Goal: Task Accomplishment & Management: Manage account settings

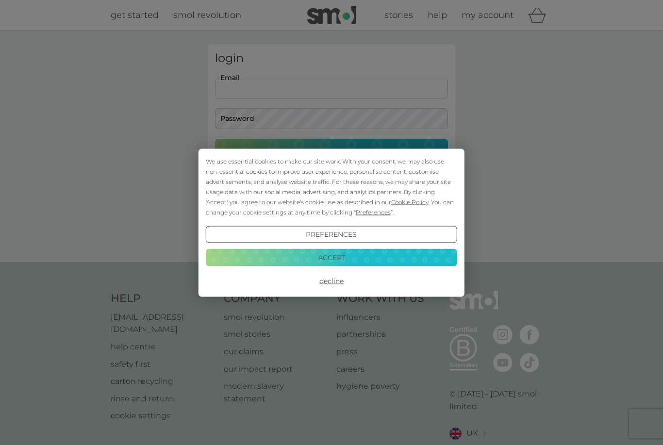
type input "[PERSON_NAME][EMAIL_ADDRESS][PERSON_NAME][DOMAIN_NAME]"
click at [332, 152] on button "Login" at bounding box center [331, 153] width 233 height 28
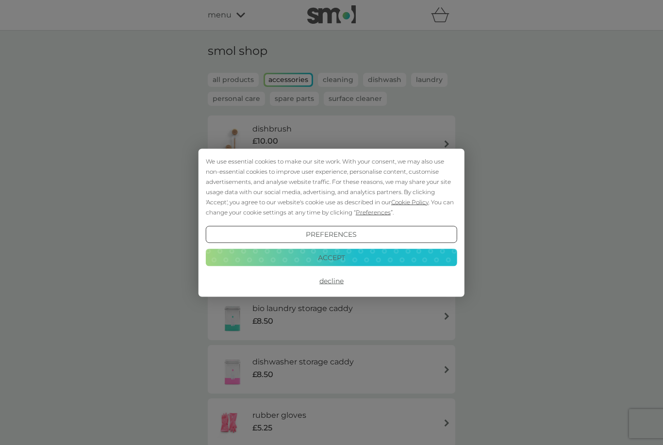
click at [386, 261] on button "Accept" at bounding box center [331, 257] width 251 height 17
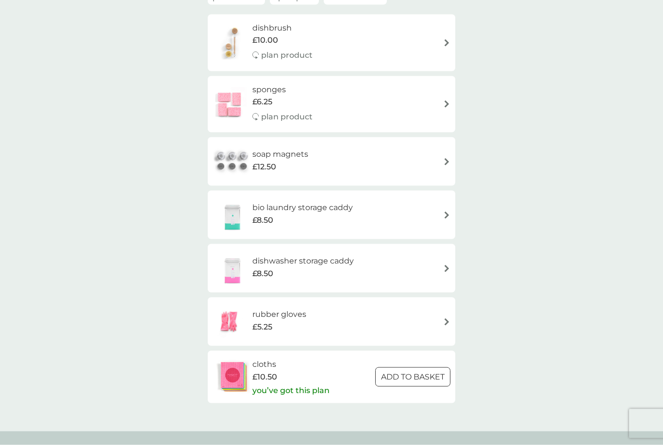
scroll to position [101, 0]
click at [293, 377] on div "£10.50" at bounding box center [290, 376] width 77 height 13
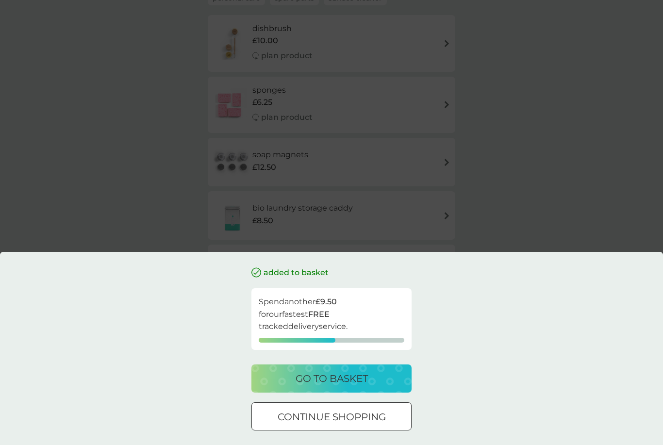
click at [376, 386] on div "go to basket" at bounding box center [331, 379] width 141 height 16
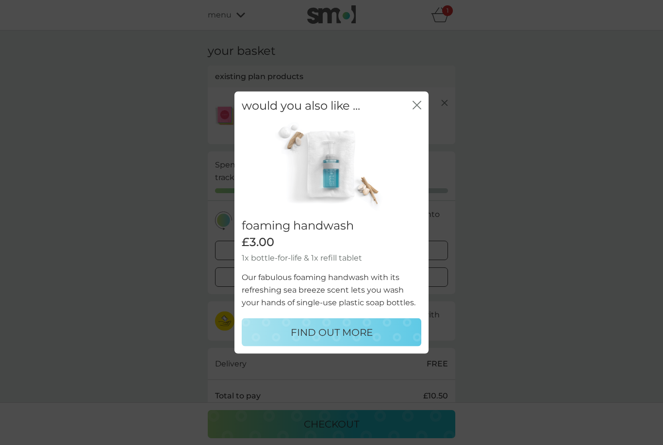
click at [414, 109] on icon "close" at bounding box center [417, 104] width 9 height 9
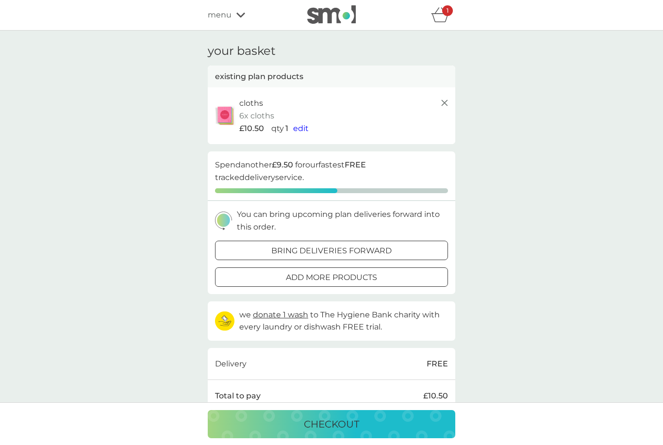
click at [299, 128] on span "edit" at bounding box center [301, 128] width 16 height 9
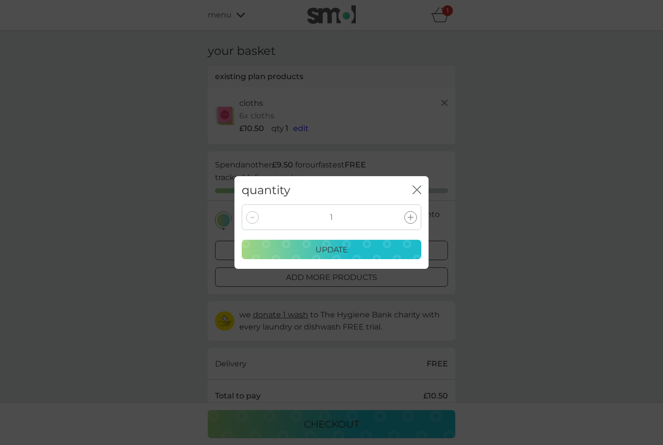
click at [249, 224] on div at bounding box center [252, 217] width 13 height 13
click at [421, 196] on button "close" at bounding box center [417, 190] width 9 height 10
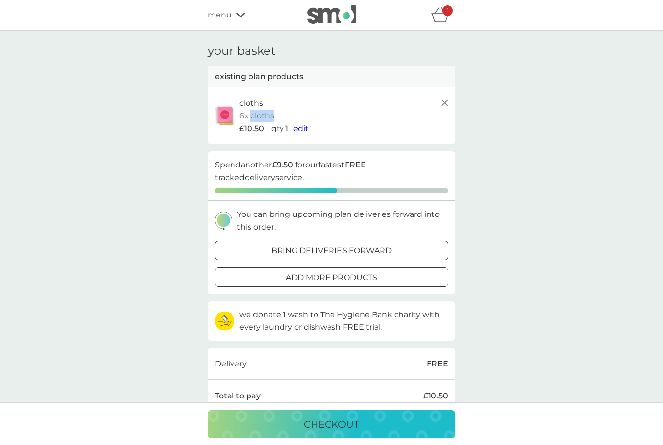
click at [303, 127] on span "edit" at bounding box center [301, 128] width 16 height 9
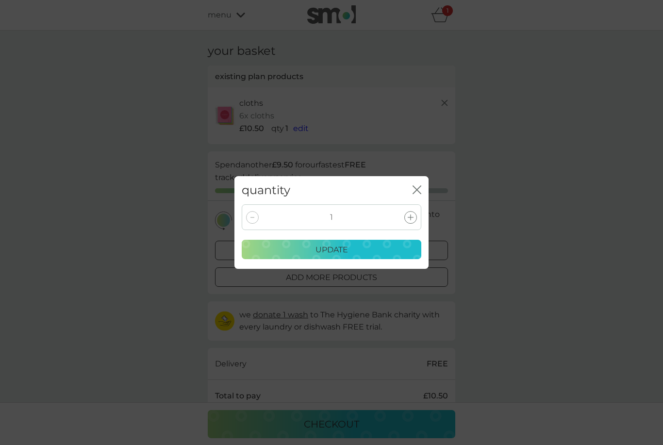
click at [252, 224] on div at bounding box center [252, 217] width 13 height 13
click at [417, 194] on icon "close" at bounding box center [417, 189] width 9 height 9
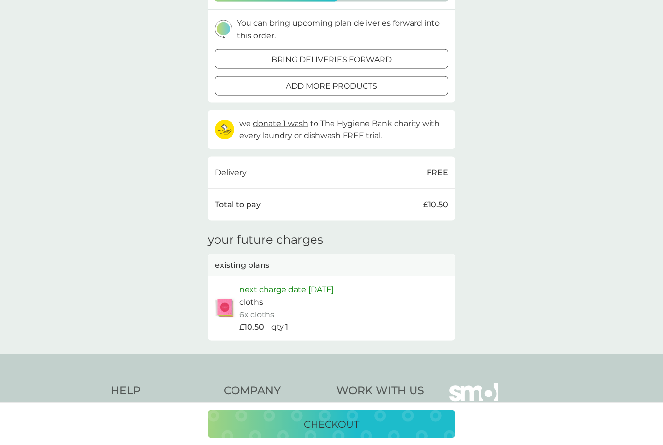
scroll to position [192, 0]
click at [270, 276] on div "next charge date 9th Apr 2026 cloths 6x cloths £10.50 qty 1" at bounding box center [332, 308] width 248 height 64
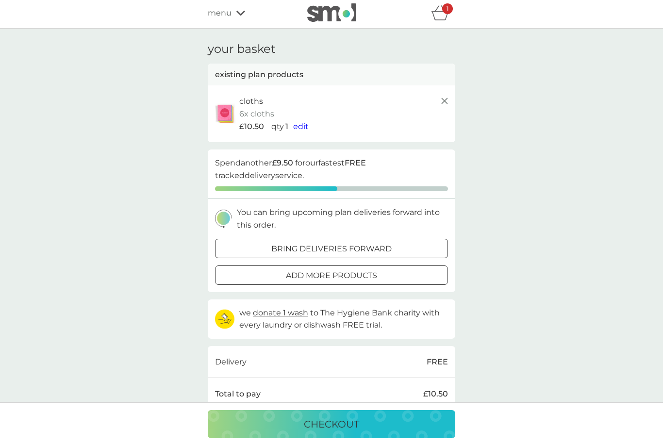
scroll to position [0, 0]
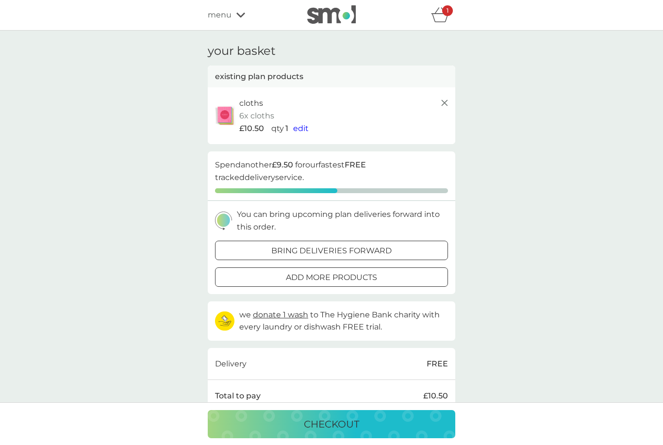
click at [215, 185] on div "Spend another £9.50 for our fastest FREE tracked delivery service." at bounding box center [332, 175] width 248 height 49
click at [441, 14] on icon "basket" at bounding box center [440, 18] width 17 height 9
click at [447, 17] on icon "basket" at bounding box center [440, 18] width 17 height 9
click at [447, 11] on p "1" at bounding box center [448, 11] width 2 height 0
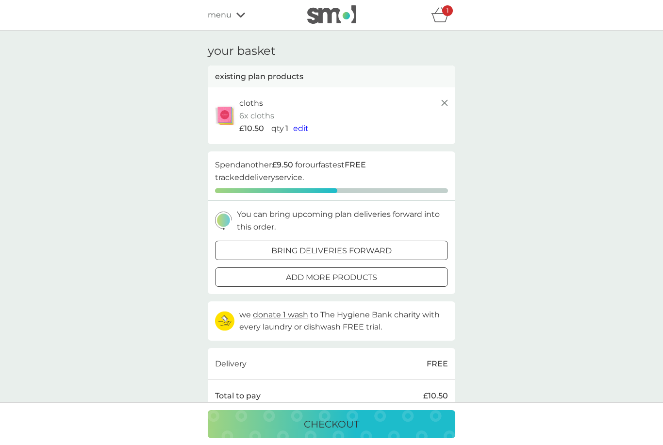
click at [440, 105] on icon at bounding box center [445, 103] width 12 height 12
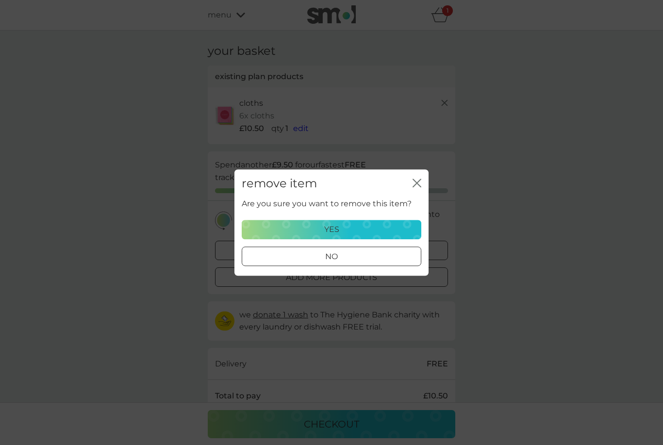
click at [353, 227] on div "yes" at bounding box center [331, 229] width 167 height 13
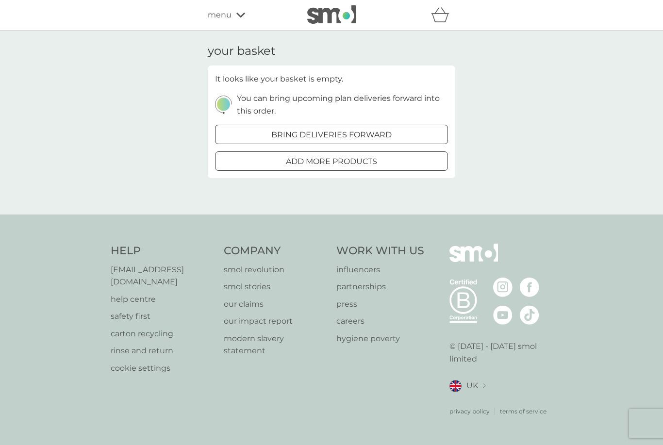
click at [236, 11] on div "menu" at bounding box center [249, 15] width 83 height 13
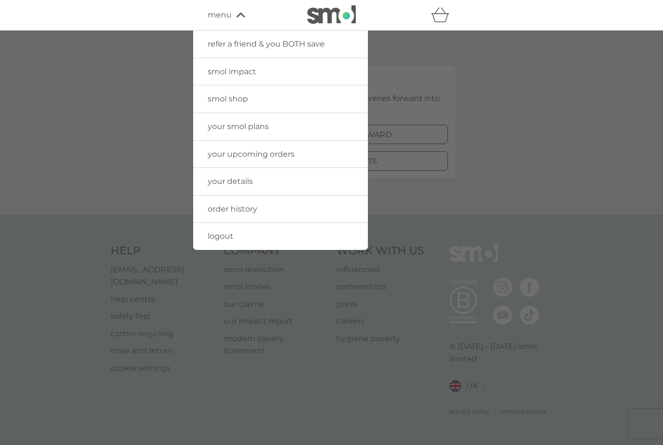
click at [268, 127] on span "your smol plans" at bounding box center [238, 126] width 61 height 9
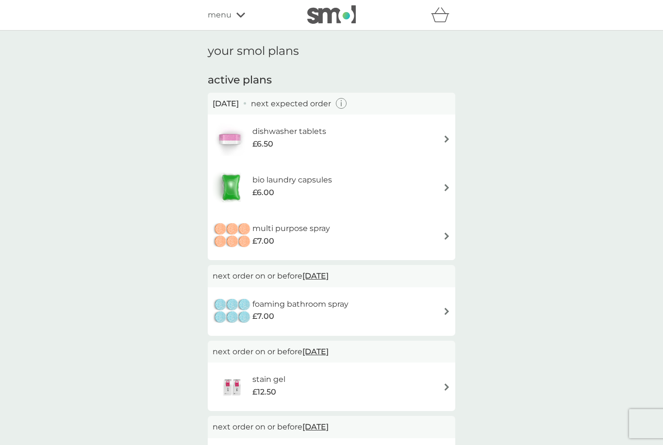
click at [439, 242] on div "multi purpose spray £7.00" at bounding box center [332, 236] width 238 height 34
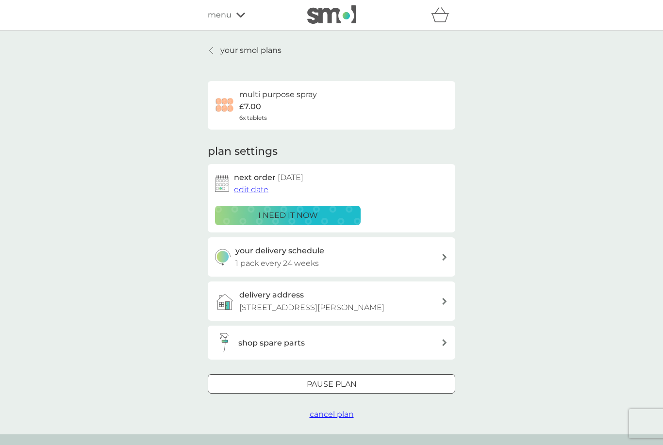
click at [349, 384] on p "Pause plan" at bounding box center [332, 384] width 50 height 13
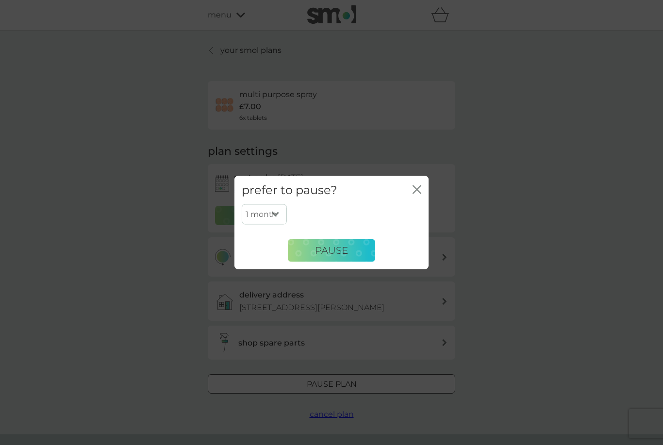
click at [275, 213] on select "1 month 2 months 3 months 4 months 5 months 6 months" at bounding box center [264, 214] width 45 height 20
select select "6"
click at [351, 251] on button "Pause" at bounding box center [331, 250] width 87 height 23
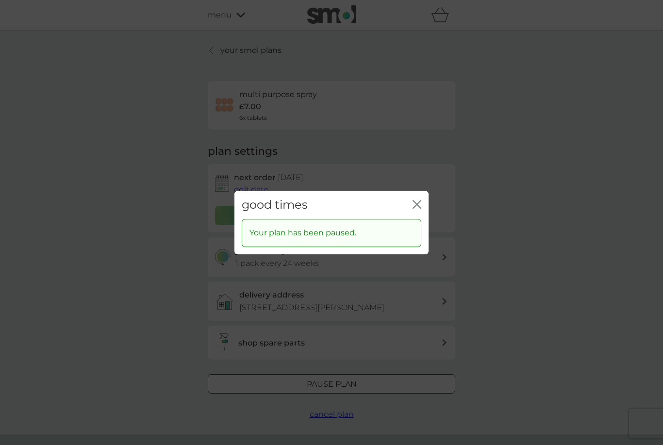
click at [416, 205] on icon "close" at bounding box center [417, 204] width 9 height 9
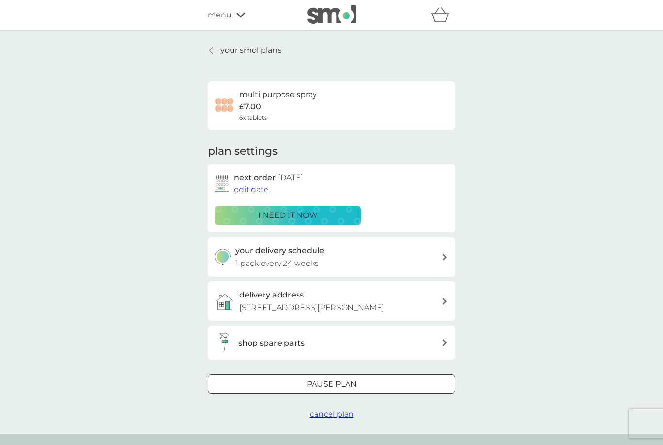
click at [206, 50] on div "your smol plans multi purpose spray £7.00 6x tablets plan settings next order 1…" at bounding box center [331, 232] width 262 height 377
click at [209, 49] on div at bounding box center [211, 51] width 7 height 8
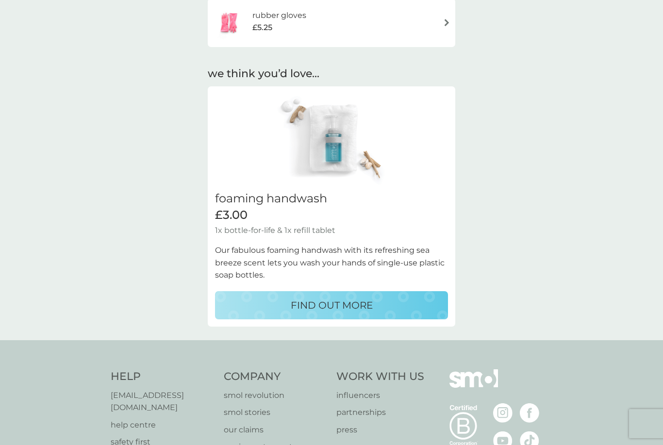
scroll to position [804, 0]
